Goal: Information Seeking & Learning: Learn about a topic

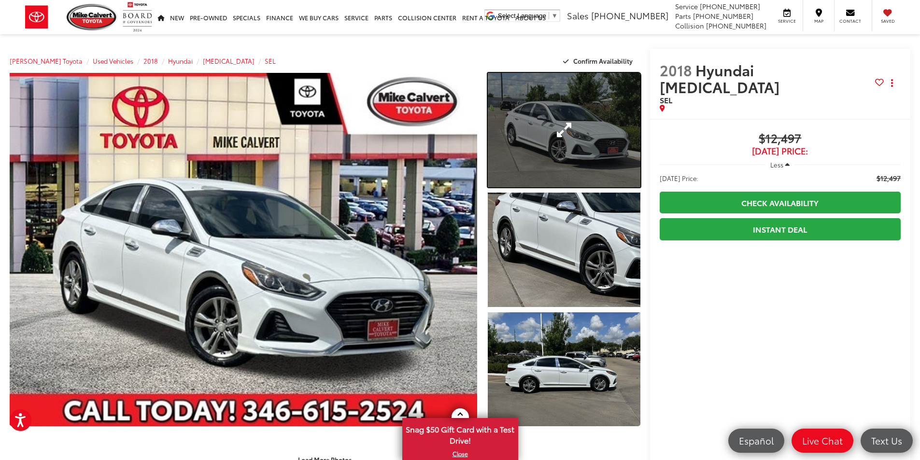
click at [497, 151] on link "Expand Photo 1" at bounding box center [564, 130] width 153 height 114
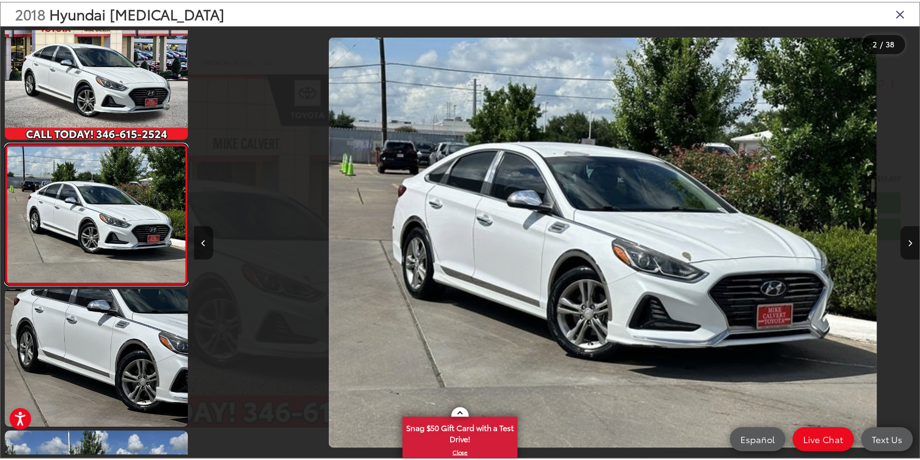
scroll to position [0, 731]
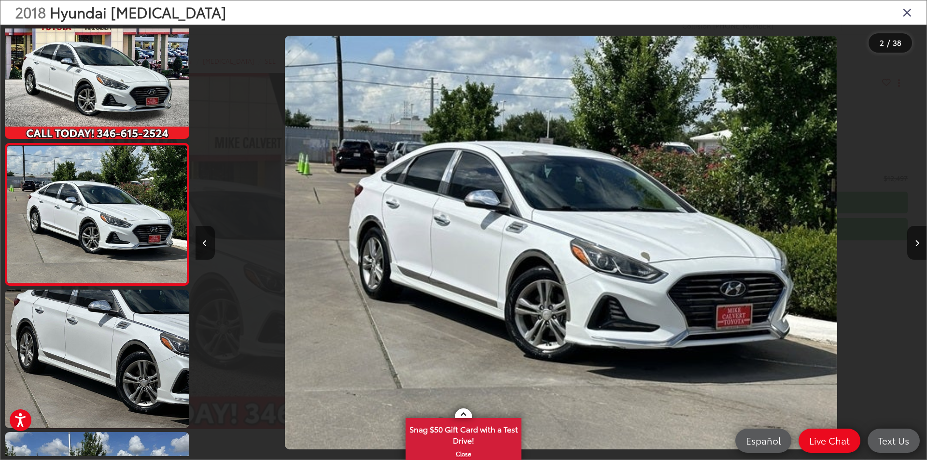
click at [904, 9] on icon "Close gallery" at bounding box center [907, 12] width 10 height 13
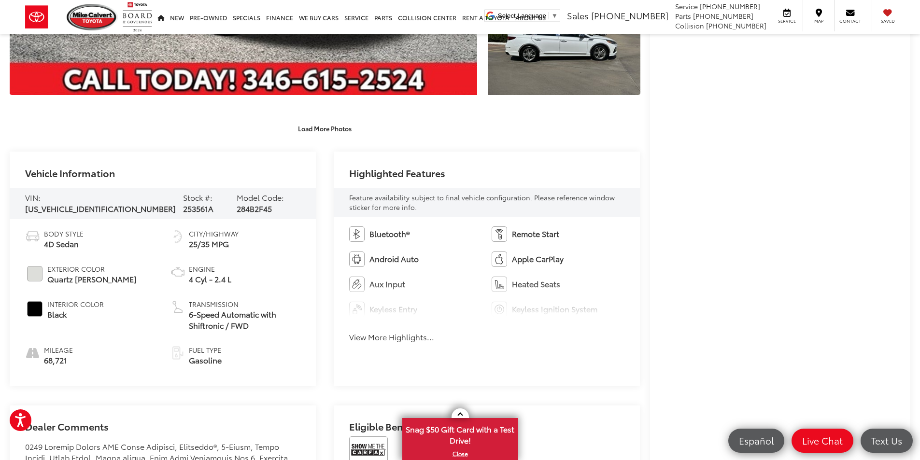
scroll to position [531, 0]
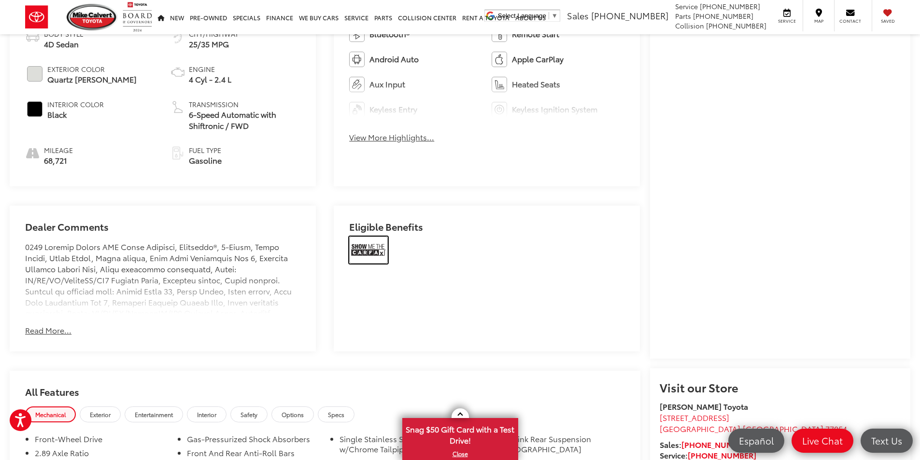
click at [376, 248] on img at bounding box center [368, 250] width 39 height 27
